Goal: Find specific page/section: Find specific page/section

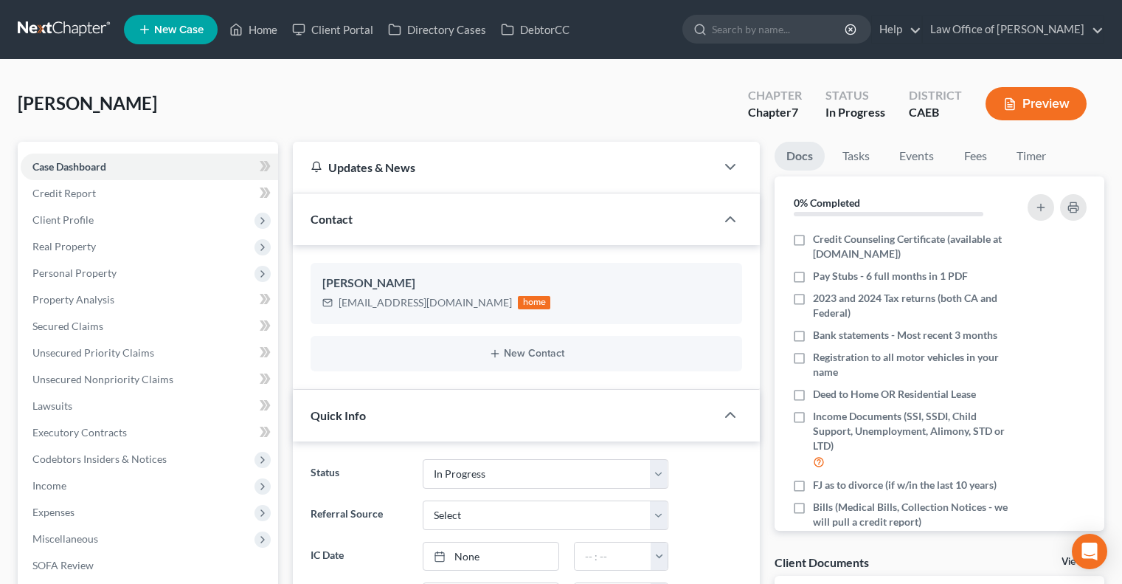
select select "9"
click at [240, 30] on icon at bounding box center [235, 30] width 13 height 18
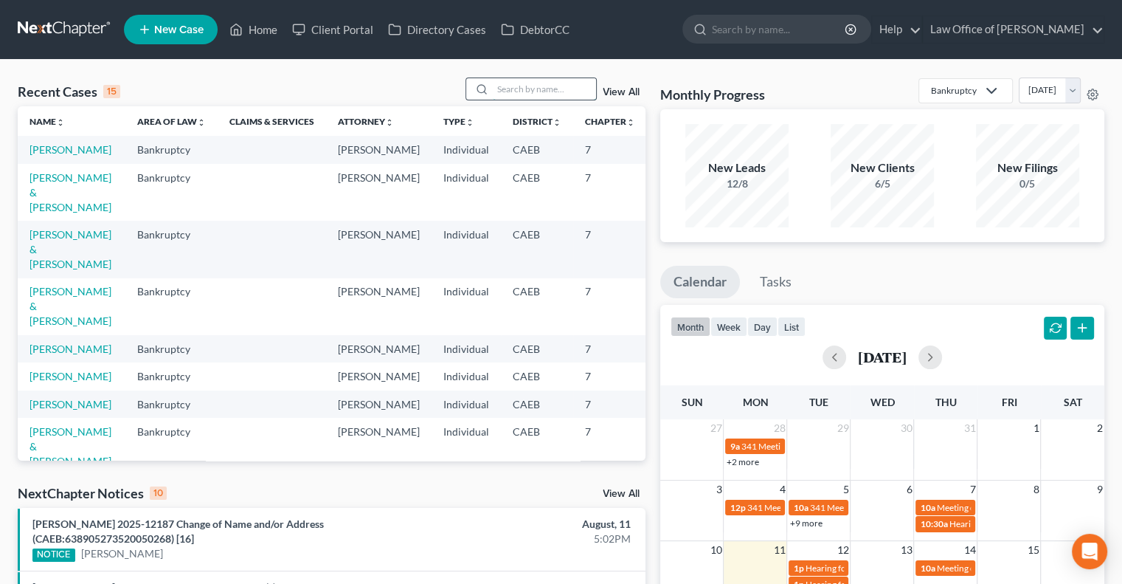
click at [516, 90] on input "search" at bounding box center [544, 88] width 103 height 21
type input "[PERSON_NAME]"
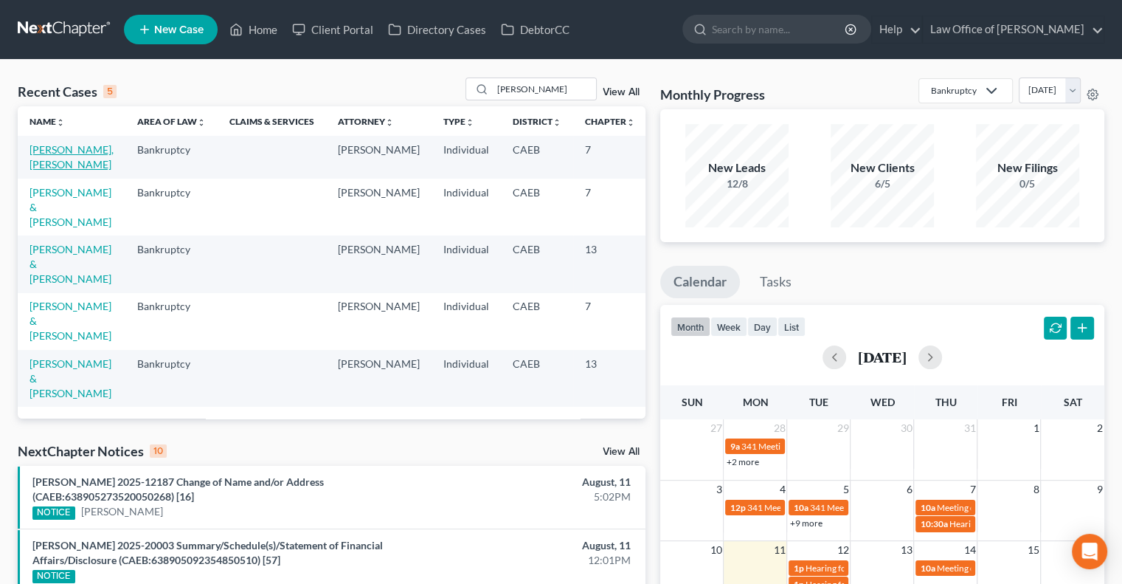
click at [53, 161] on link "[PERSON_NAME], [PERSON_NAME]" at bounding box center [72, 156] width 84 height 27
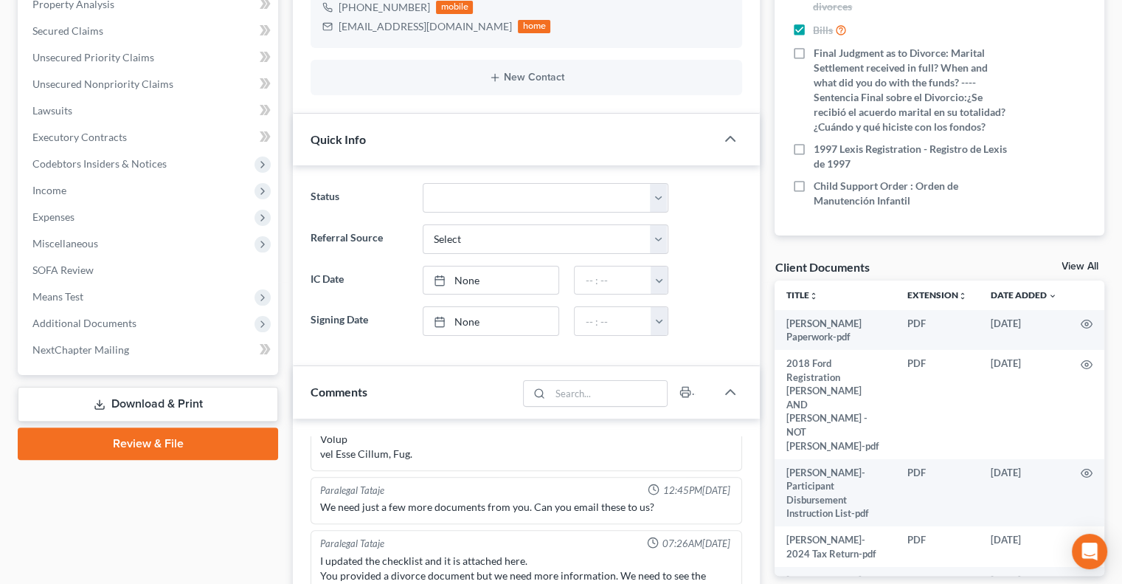
scroll to position [297, 0]
click at [1072, 258] on div "Client Documents View All" at bounding box center [940, 268] width 330 height 21
click at [1071, 263] on link "View All" at bounding box center [1080, 265] width 37 height 10
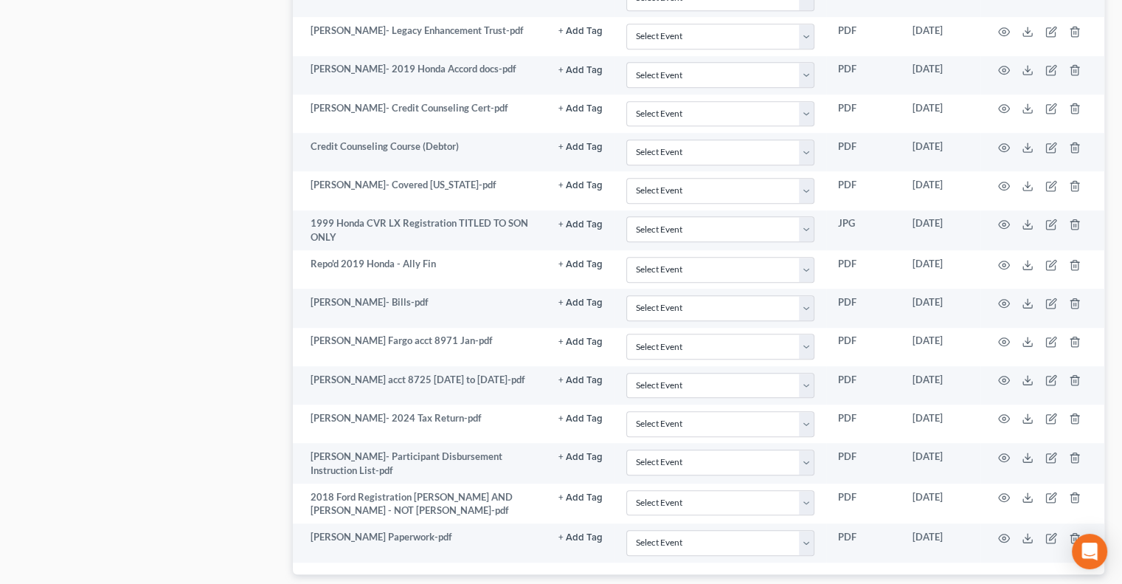
scroll to position [957, 0]
